Goal: Find specific page/section

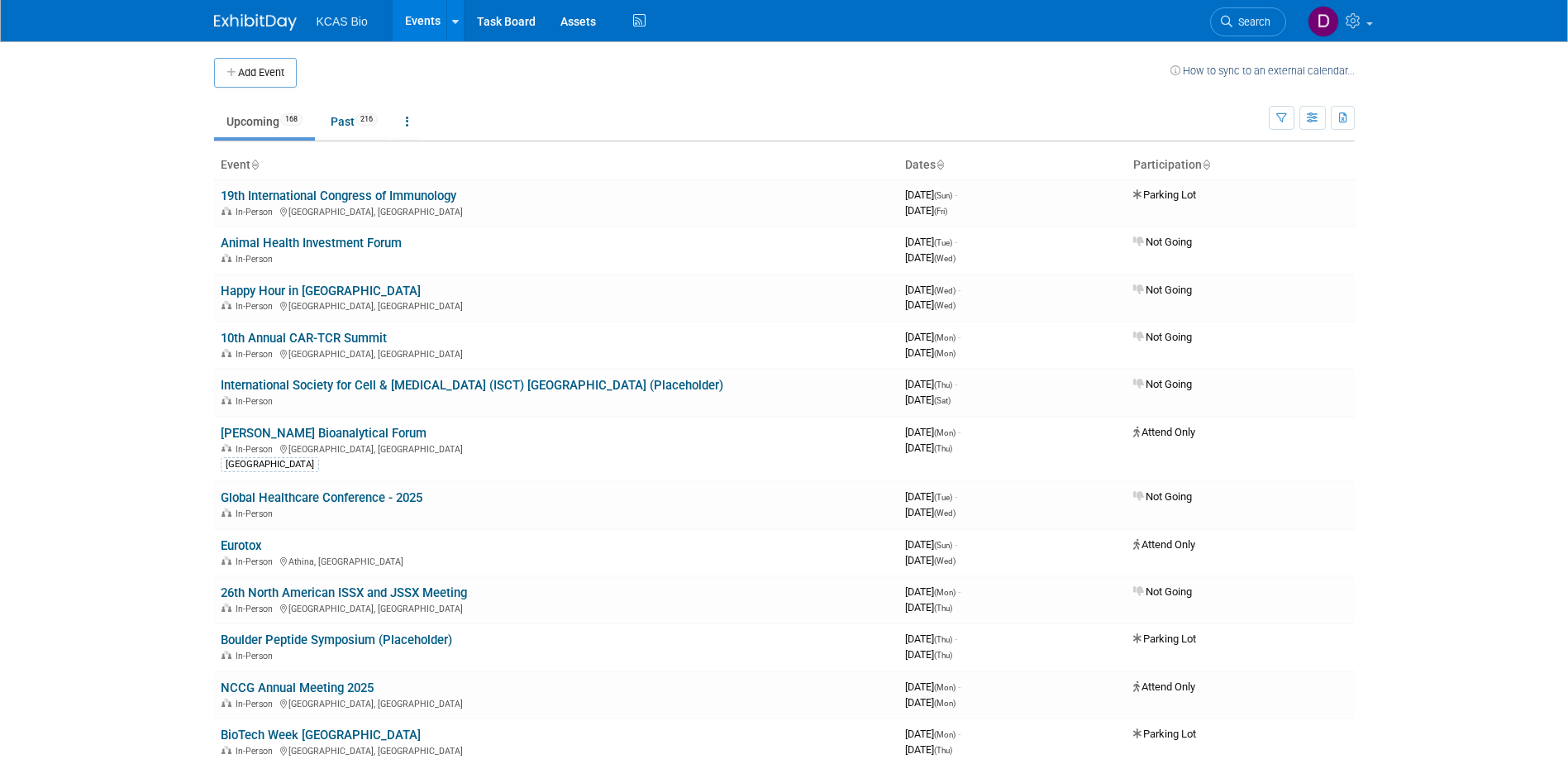
click at [1203, 166] on icon at bounding box center [1205, 166] width 8 height 11
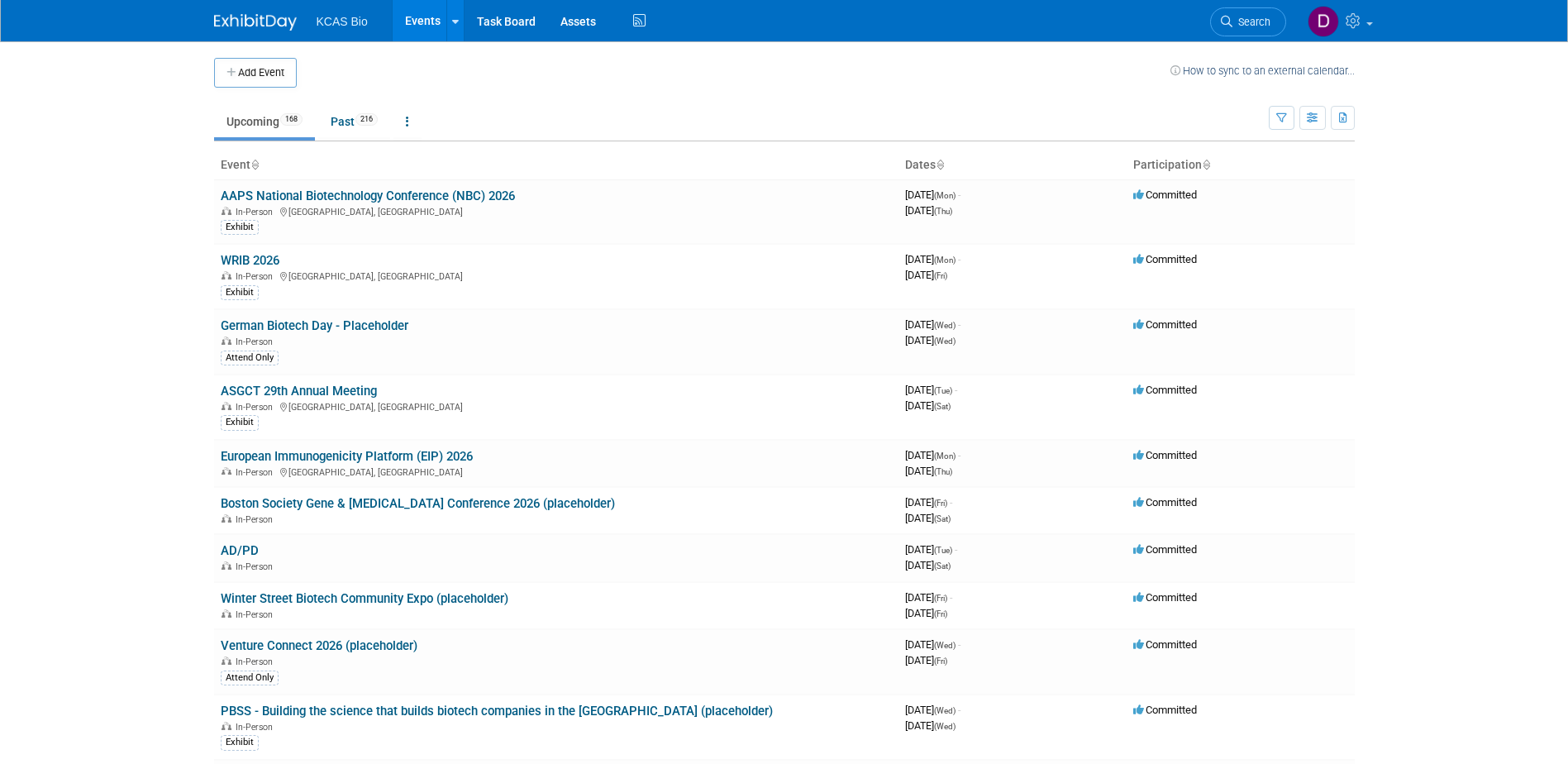
click at [941, 165] on icon at bounding box center [940, 166] width 8 height 11
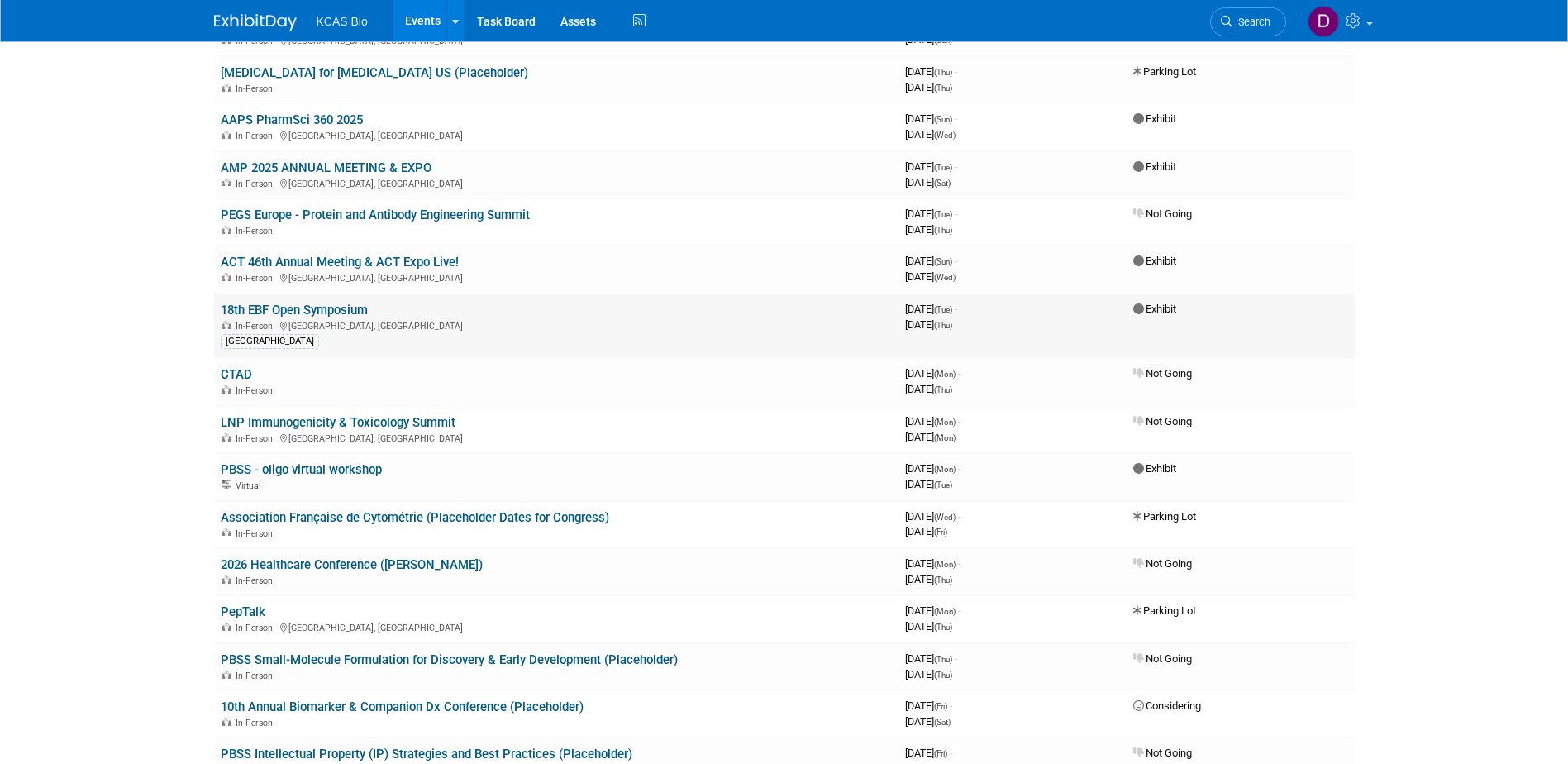
scroll to position [1985, 0]
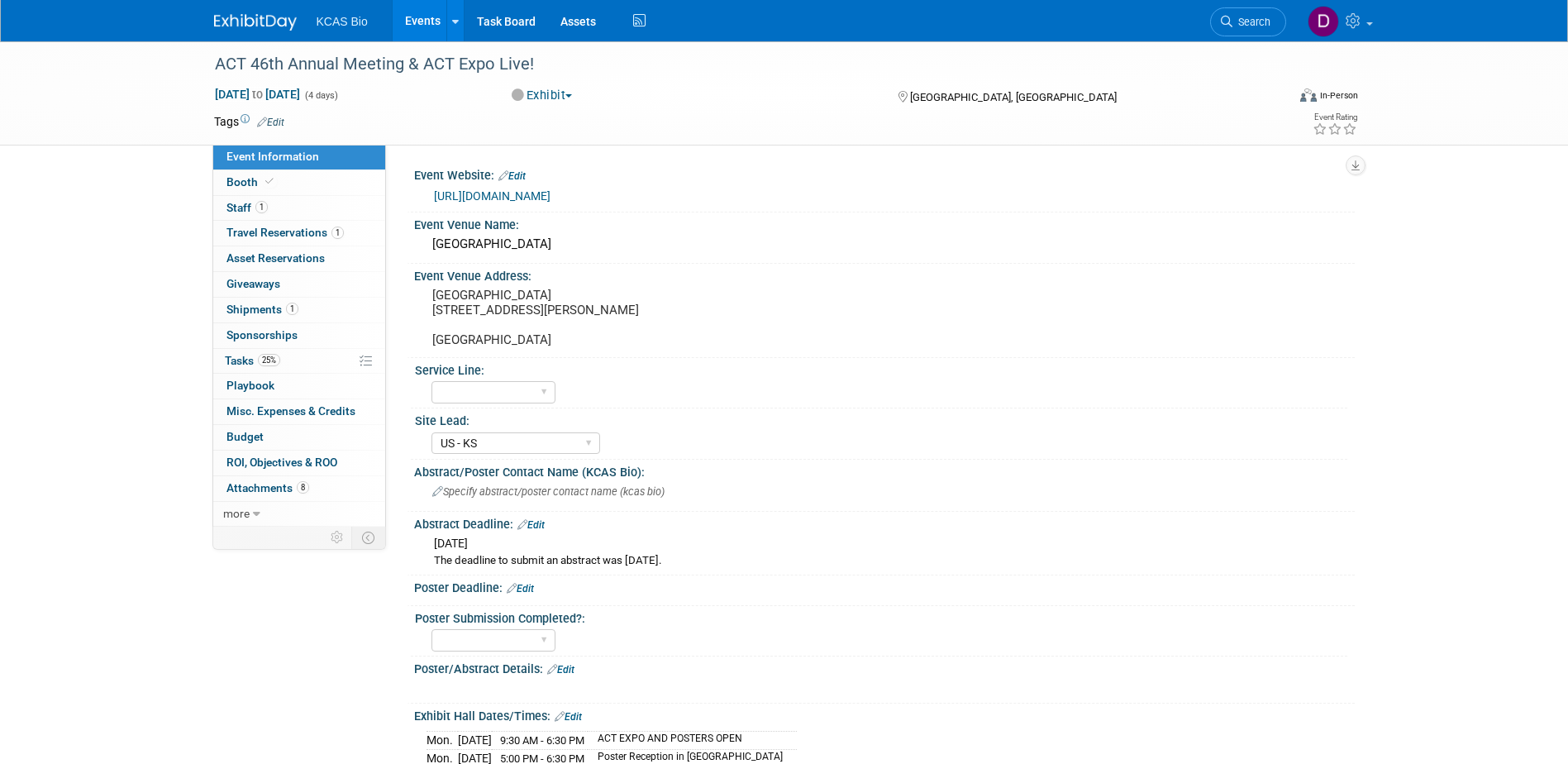
select select "US - KS"
click at [538, 193] on link "https://www.actox.org/am/am2025/" at bounding box center [493, 196] width 117 height 13
